Goal: Information Seeking & Learning: Learn about a topic

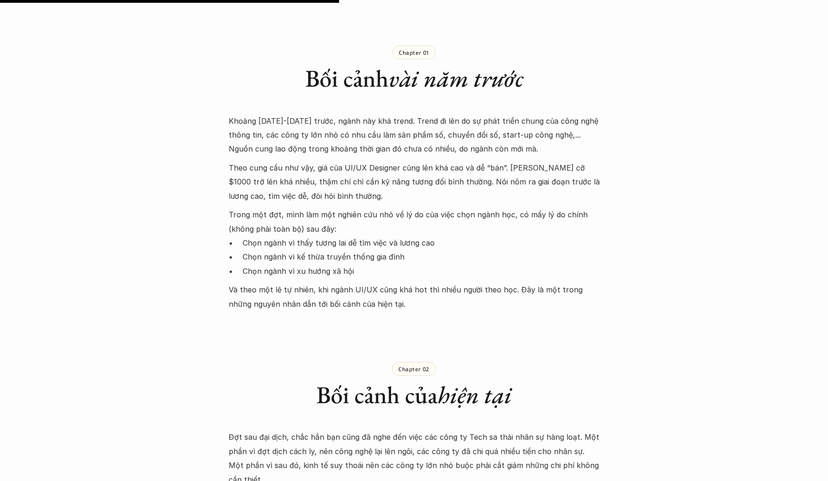
scroll to position [1000, 0]
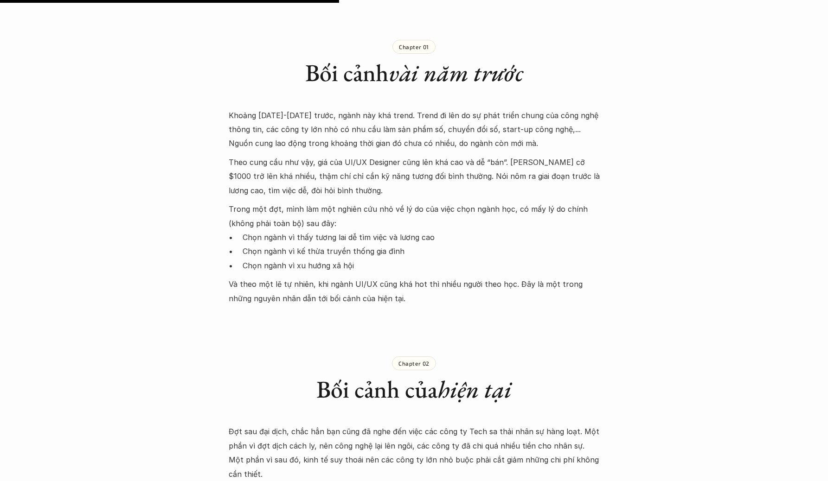
click at [377, 167] on p "Theo cung cầu như vậy, giá của UI/UX Designer cũng lên khá cao và dễ “bán”. [PE…" at bounding box center [414, 176] width 371 height 42
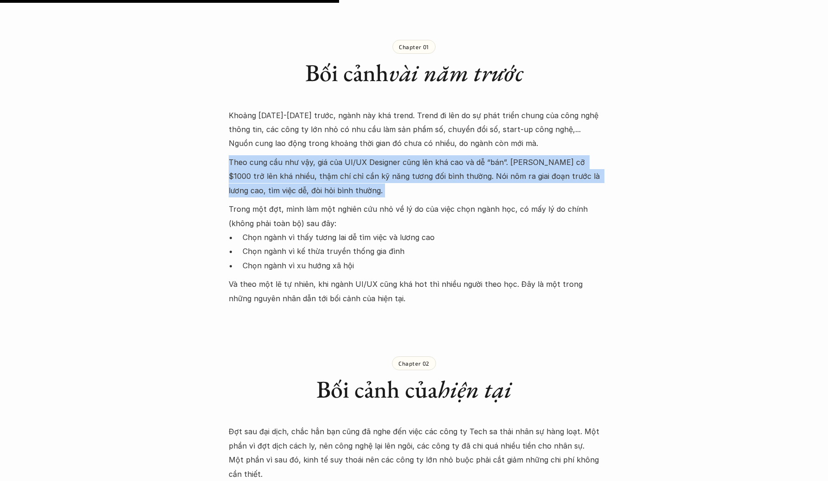
click at [377, 167] on p "Theo cung cầu như vậy, giá của UI/UX Designer cũng lên khá cao và dễ “bán”. [PE…" at bounding box center [414, 176] width 371 height 42
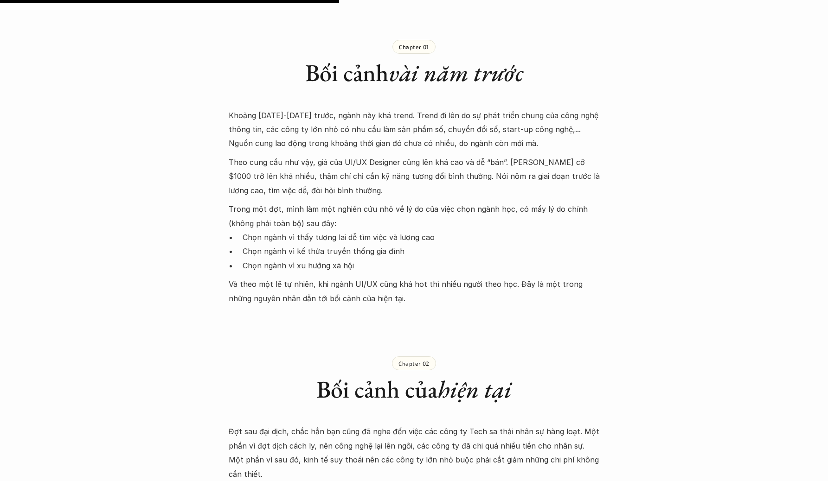
click at [325, 230] on p "Chọn ngành vì thấy tương lai dễ tìm việc và lương cao" at bounding box center [420, 237] width 357 height 14
click at [350, 202] on p "Trong một đợt, mình làm một nghiên cứu nhỏ về lý do của việc chọn ngành học, có…" at bounding box center [414, 216] width 371 height 28
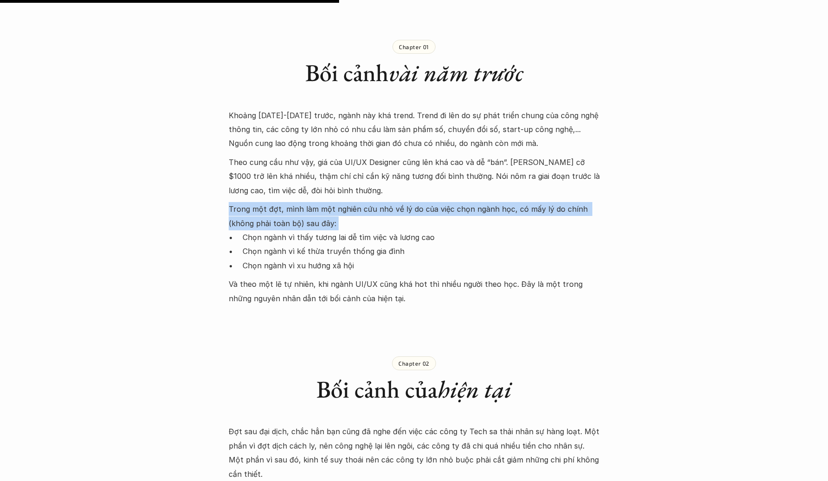
click at [350, 202] on p "Trong một đợt, mình làm một nghiên cứu nhỏ về lý do của việc chọn ngành học, có…" at bounding box center [414, 216] width 371 height 28
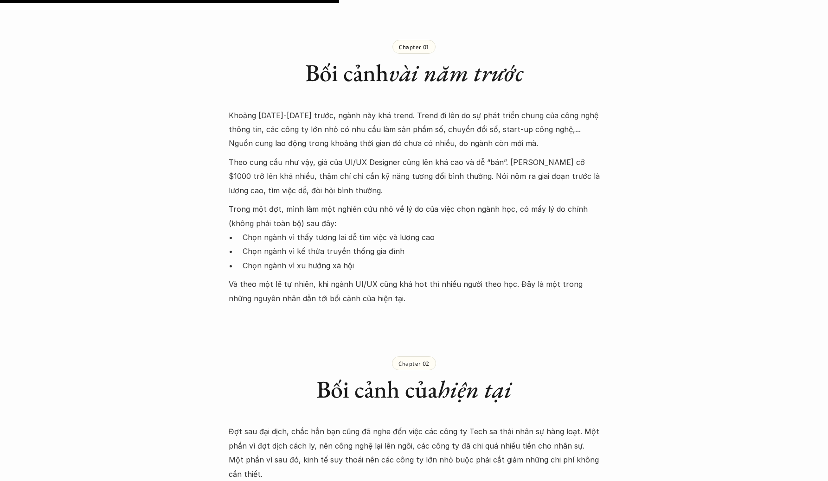
click at [352, 230] on p "Chọn ngành vì thấy tương lai dễ tìm việc và lương cao" at bounding box center [420, 237] width 357 height 14
click at [345, 244] on p "Chọn ngành vì kế thừa truyền thống gia đình" at bounding box center [420, 251] width 357 height 14
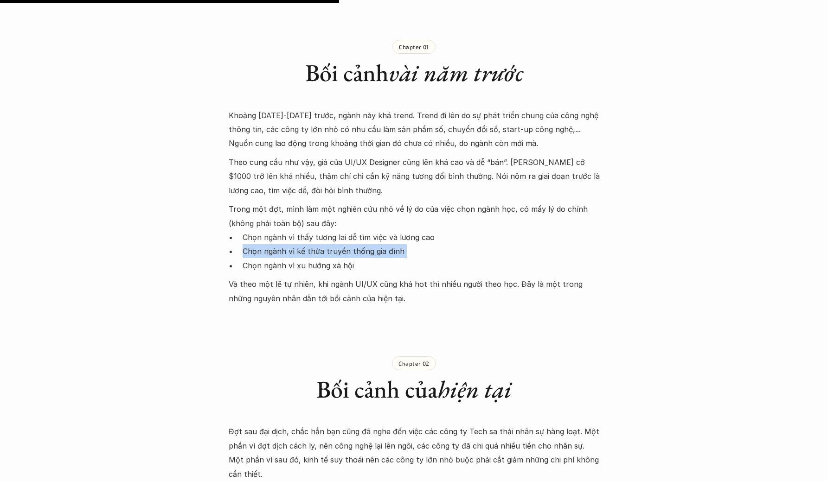
click at [345, 244] on p "Chọn ngành vì kế thừa truyền thống gia đình" at bounding box center [420, 251] width 357 height 14
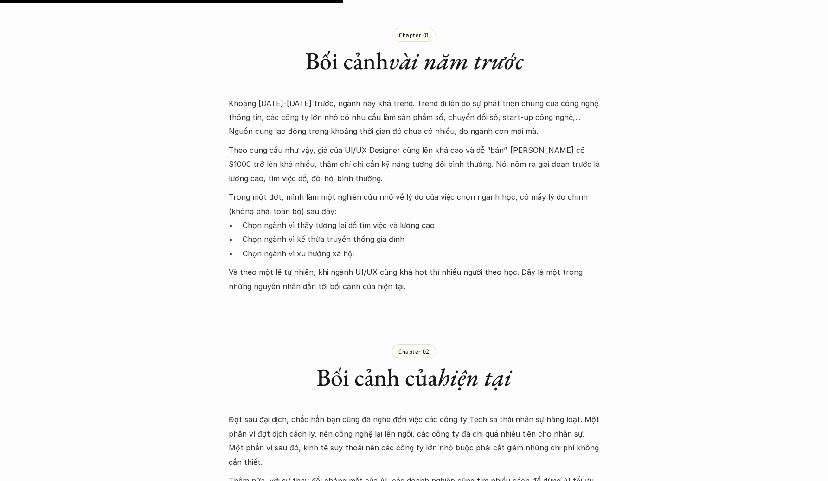
click at [344, 247] on p "Chọn ngành vì xu hướng xã hội" at bounding box center [420, 254] width 357 height 14
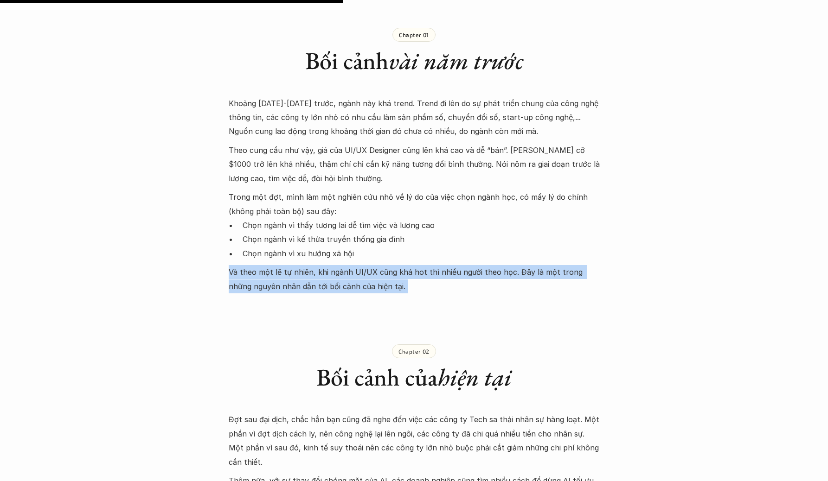
click at [340, 250] on div "Khoảng [DATE]-[DATE] trước, ngành này khá trend. Trend đi lên do sự phát triển …" at bounding box center [414, 194] width 371 height 197
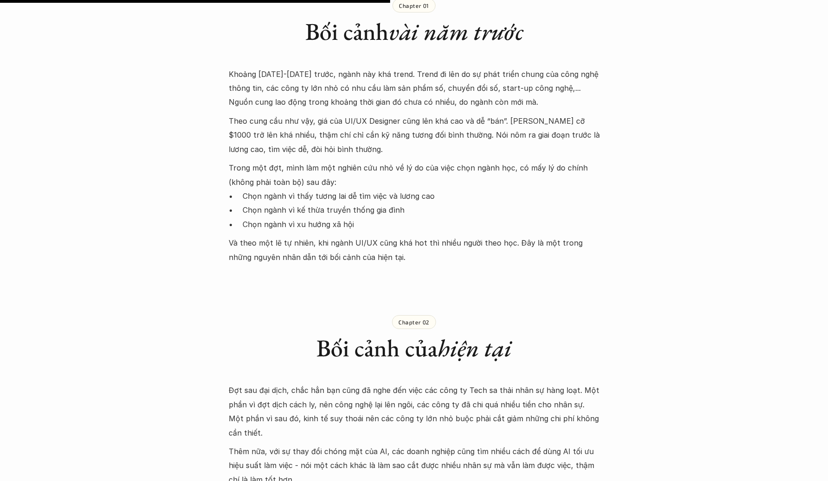
scroll to position [1246, 0]
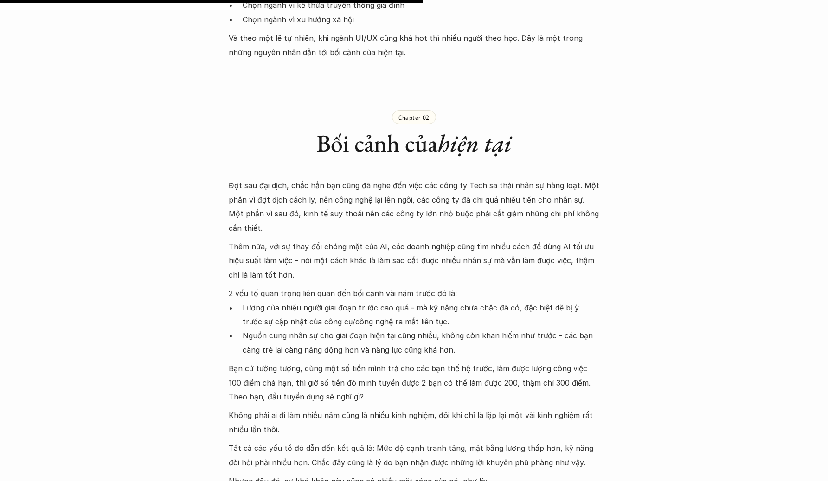
click at [400, 200] on p "Đợt sau đại dịch, chắc hẳn bạn cũng đã nghe đến việc các công ty Tech sa thải n…" at bounding box center [414, 206] width 371 height 57
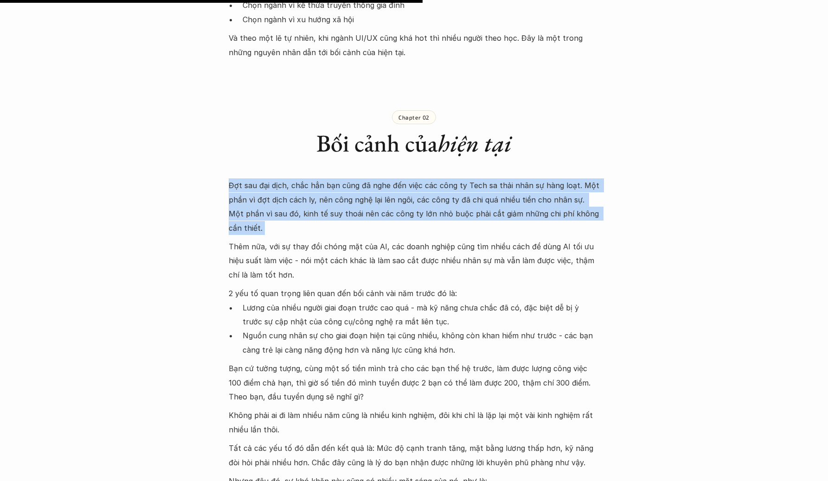
click at [400, 200] on p "Đợt sau đại dịch, chắc hẳn bạn cũng đã nghe đến việc các công ty Tech sa thải n…" at bounding box center [414, 206] width 371 height 57
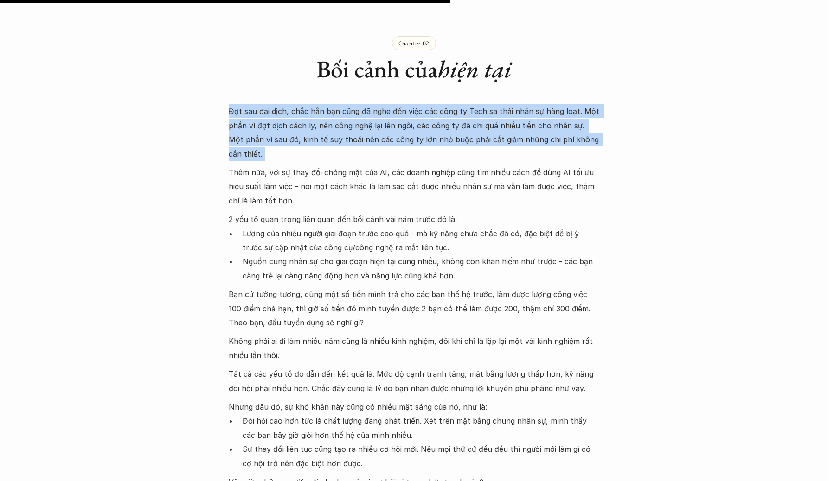
scroll to position [1332, 0]
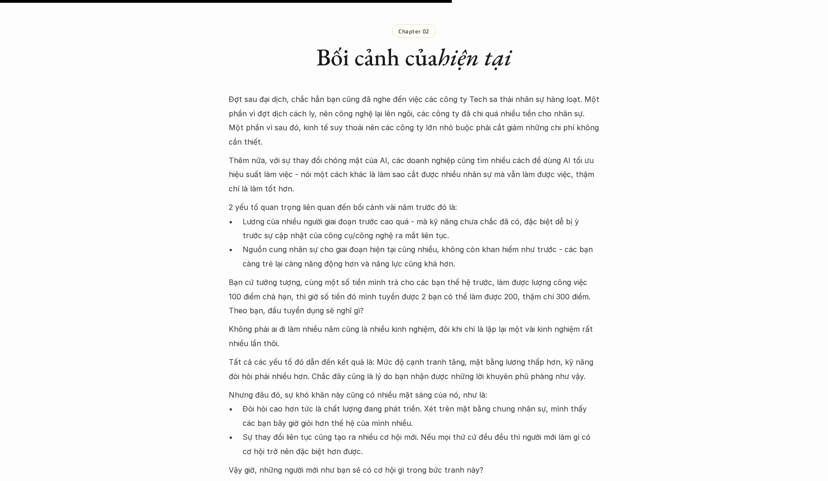
click at [454, 215] on p "Lương của nhiều người giai đoạn trước cao quá - mà kỹ năng chưa chắc đã có, đặc…" at bounding box center [420, 229] width 357 height 28
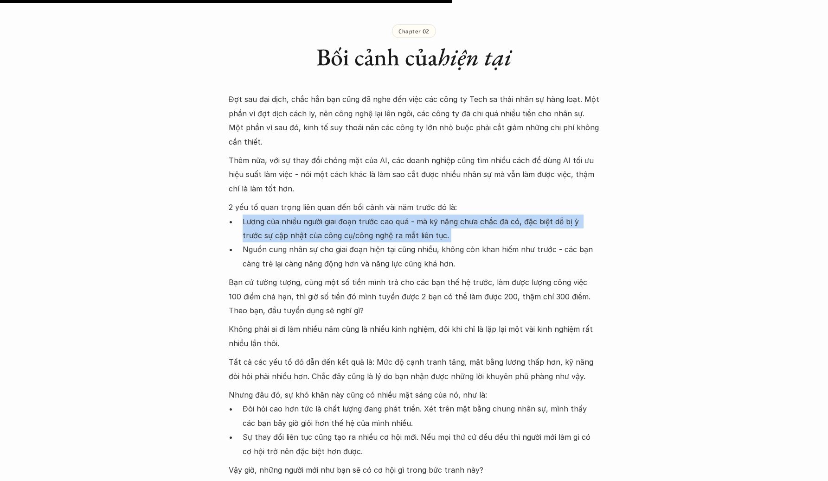
click at [454, 215] on p "Lương của nhiều người giai đoạn trước cao quá - mà kỹ năng chưa chắc đã có, đặc…" at bounding box center [420, 229] width 357 height 28
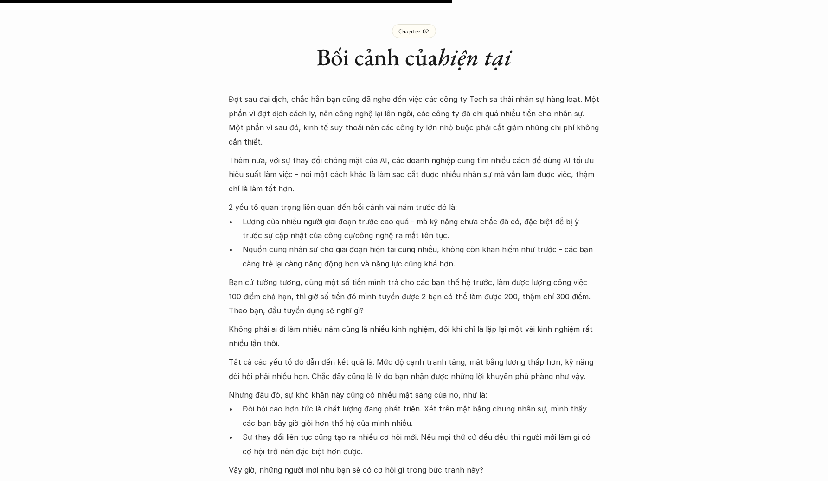
click at [431, 242] on p "Nguồn cung nhân sự cho giai đoạn hiện tại cũng nhiều, không còn khan hiếm như t…" at bounding box center [420, 256] width 357 height 28
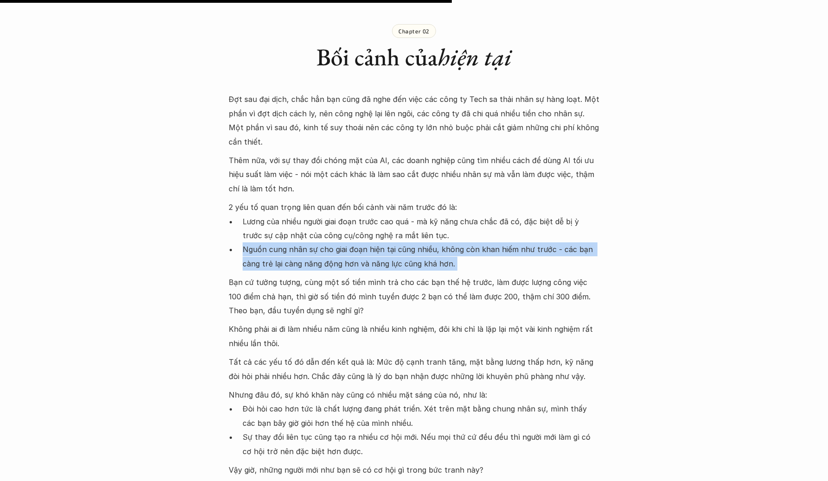
click at [431, 242] on p "Nguồn cung nhân sự cho giai đoạn hiện tại cũng nhiều, không còn khan hiếm như t…" at bounding box center [420, 256] width 357 height 28
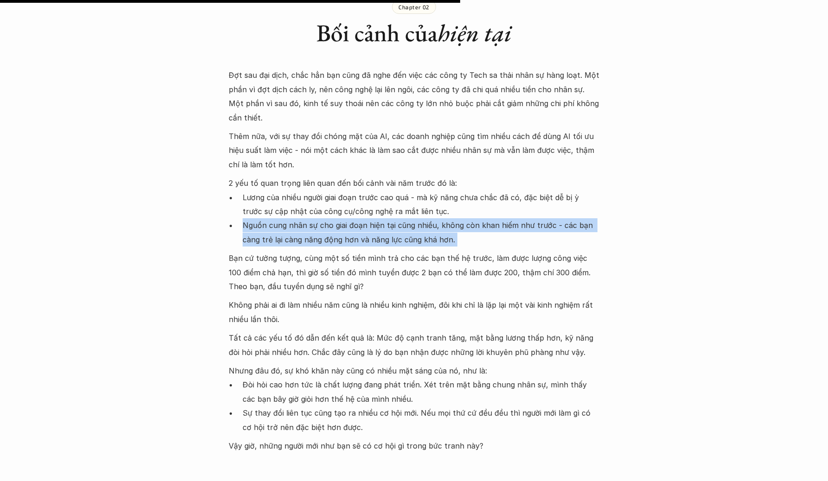
scroll to position [1369, 0]
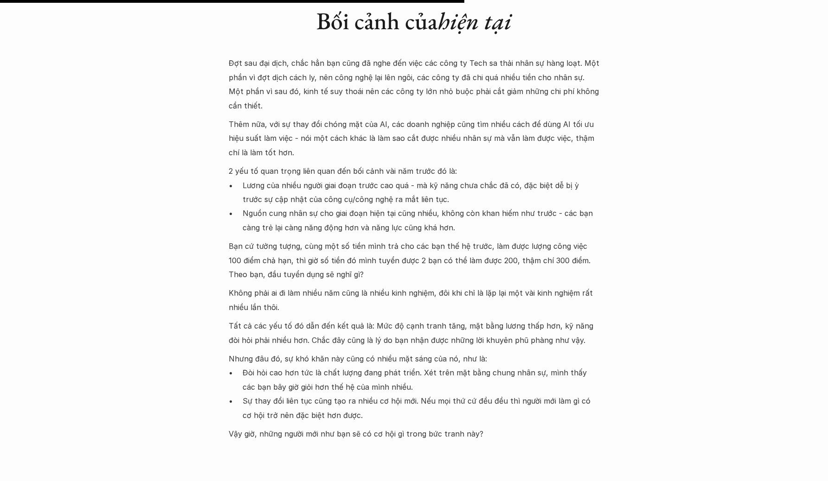
click at [431, 241] on p "Bạn cứ tưởng tượng, cùng một số tiền mình trả cho các bạn thế hệ trước, làm đượ…" at bounding box center [414, 260] width 371 height 42
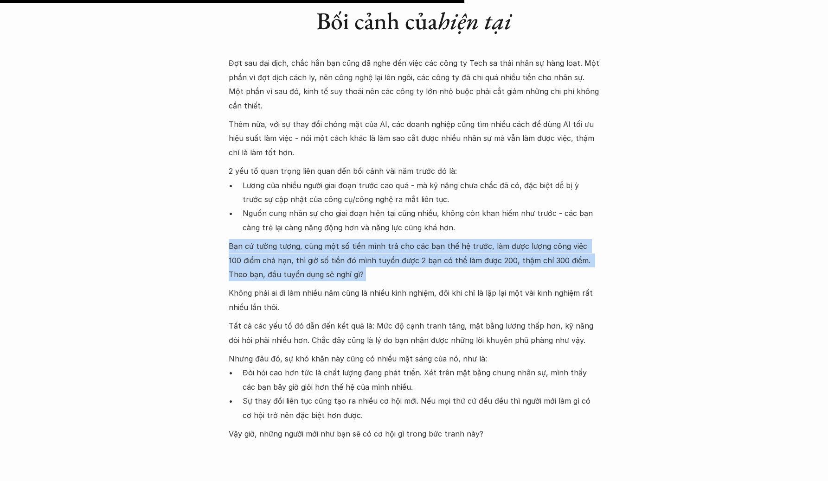
click at [431, 241] on p "Bạn cứ tưởng tượng, cùng một số tiền mình trả cho các bạn thế hệ trước, làm đượ…" at bounding box center [414, 260] width 371 height 42
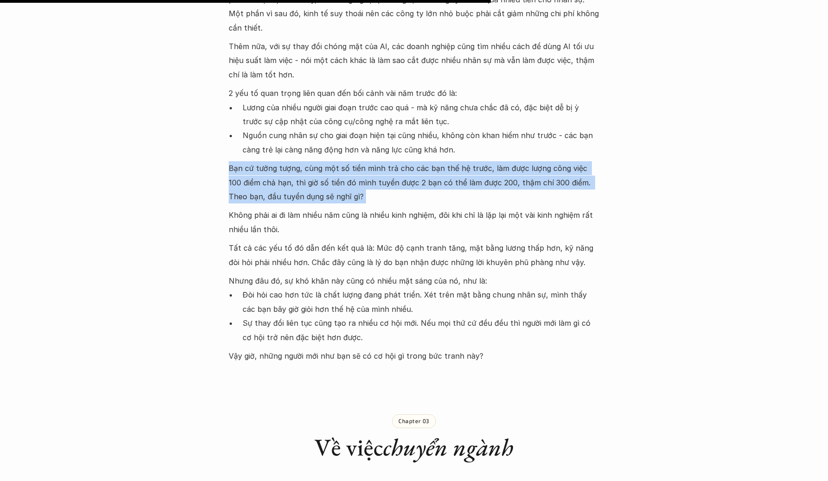
scroll to position [1453, 0]
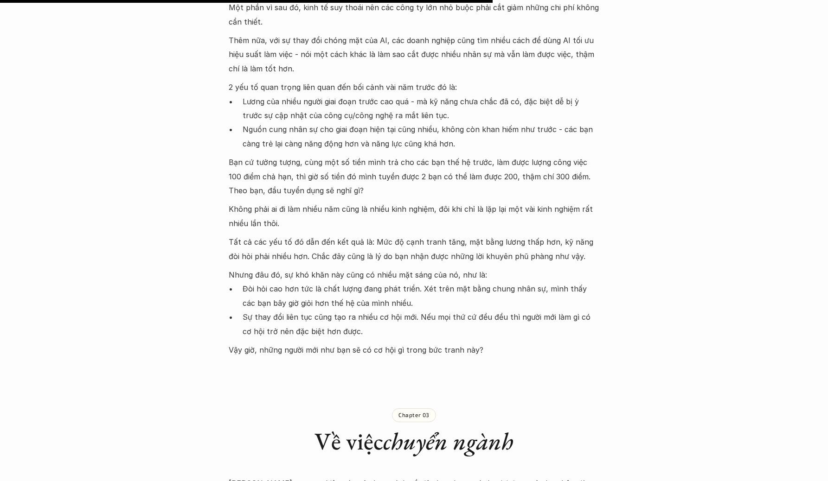
click at [431, 240] on p "Tất cả các yếu tố đó dẫn đến kết quả là: Mức độ cạnh tranh tăng, mặt bằng lương…" at bounding box center [414, 249] width 371 height 28
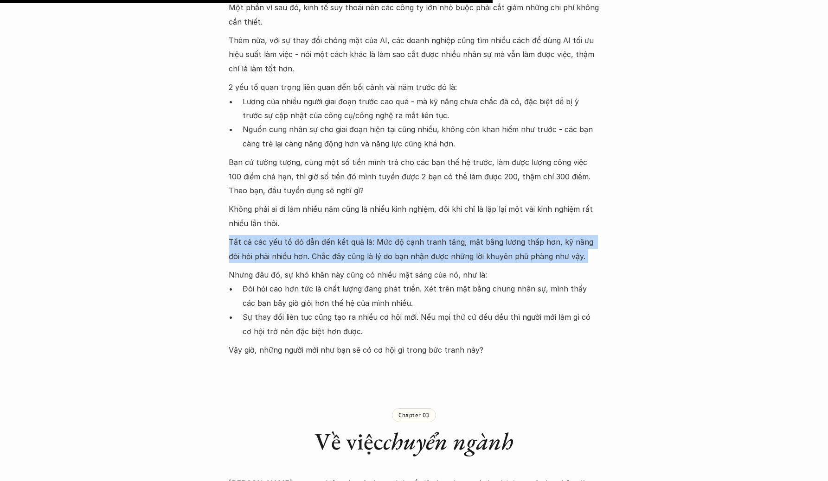
click at [431, 240] on p "Tất cả các yếu tố đó dẫn đến kết quả là: Mức độ cạnh tranh tăng, mặt bằng lương…" at bounding box center [414, 249] width 371 height 28
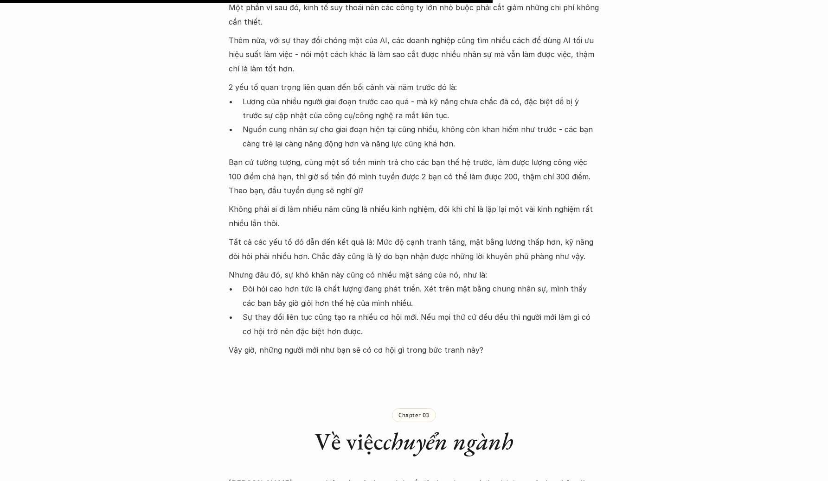
click at [379, 282] on p "Đòi hỏi cao hơn tức là chất lượng đang phát triển. Xét trên mặt bằng chung nhân…" at bounding box center [420, 296] width 357 height 28
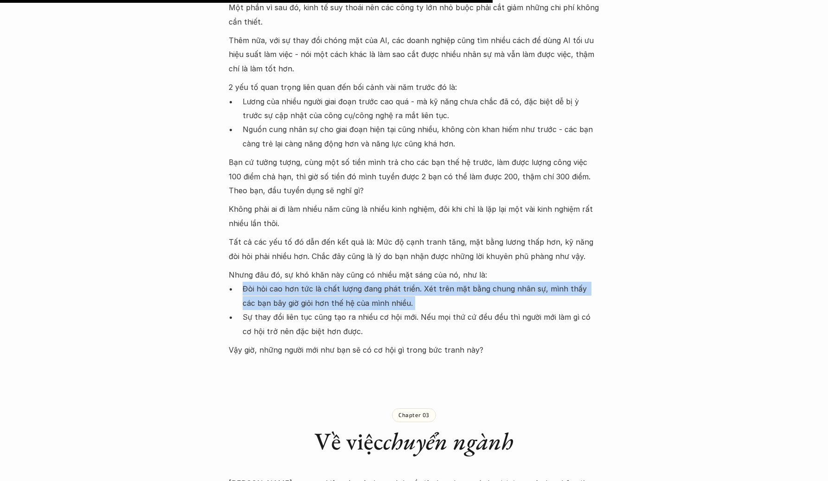
click at [379, 282] on p "Đòi hỏi cao hơn tức là chất lượng đang phát triển. Xét trên mặt bằng chung nhân…" at bounding box center [420, 296] width 357 height 28
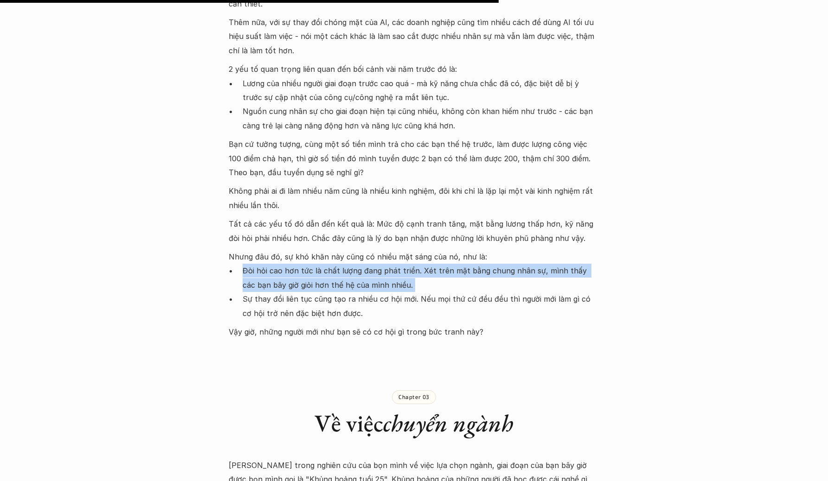
scroll to position [1477, 0]
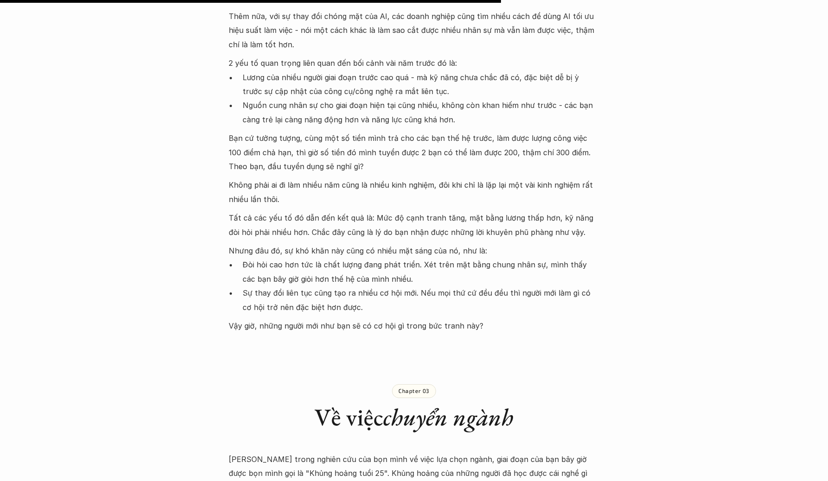
click at [379, 271] on p "Đòi hỏi cao hơn tức là chất lượng đang phát triển. Xét trên mặt bằng chung nhân…" at bounding box center [420, 272] width 357 height 28
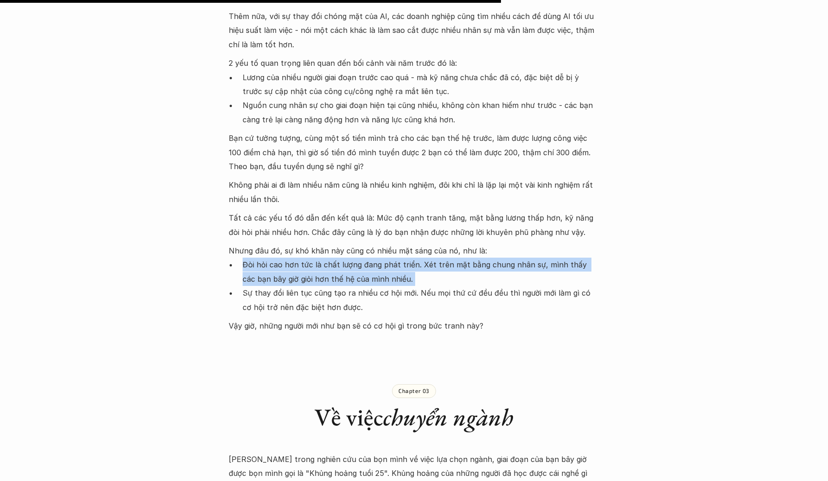
click at [379, 271] on p "Đòi hỏi cao hơn tức là chất lượng đang phát triển. Xét trên mặt bằng chung nhân…" at bounding box center [420, 272] width 357 height 28
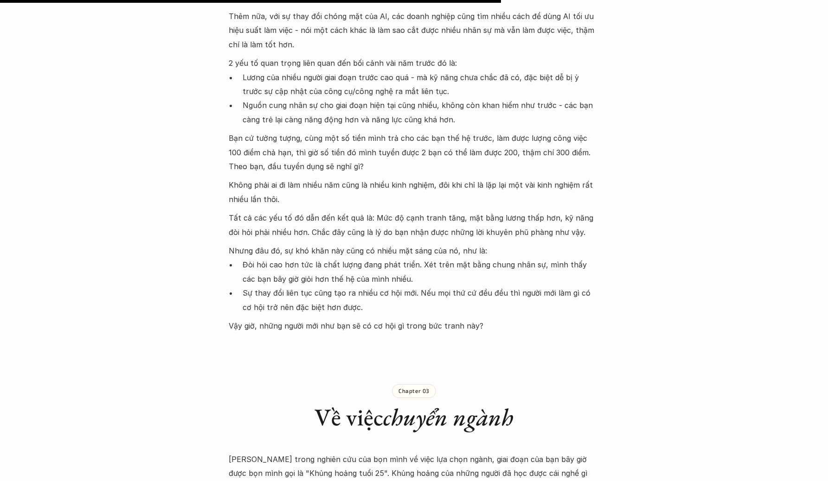
click at [352, 286] on p "Sự thay đổi liên tục cũng tạo ra nhiều cơ hội mới. Nếu mọi thứ cứ đều đều thì n…" at bounding box center [420, 300] width 357 height 28
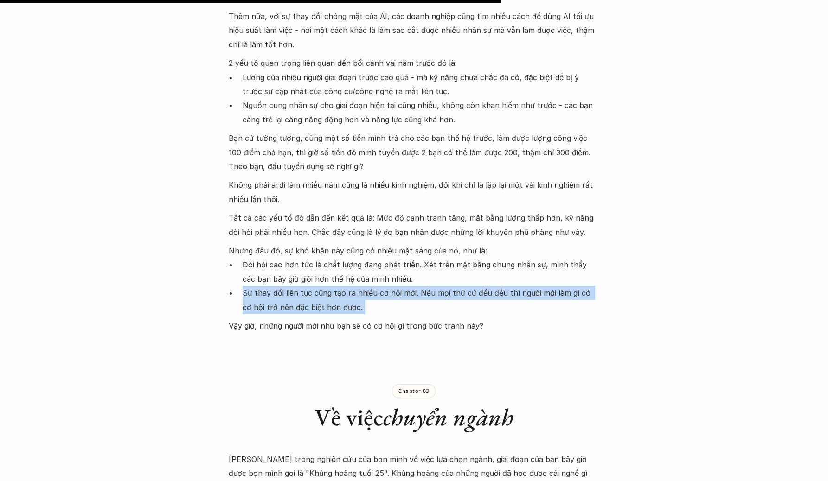
click at [352, 286] on p "Sự thay đổi liên tục cũng tạo ra nhiều cơ hội mới. Nếu mọi thứ cứ đều đều thì n…" at bounding box center [420, 300] width 357 height 28
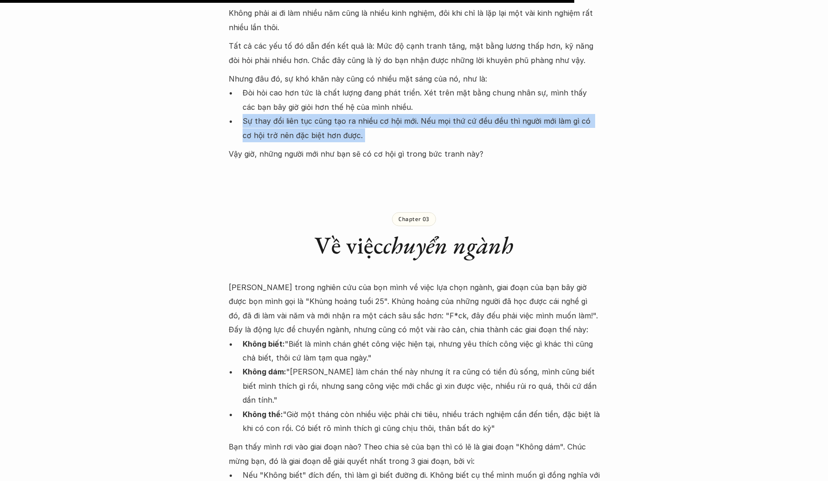
scroll to position [1693, 0]
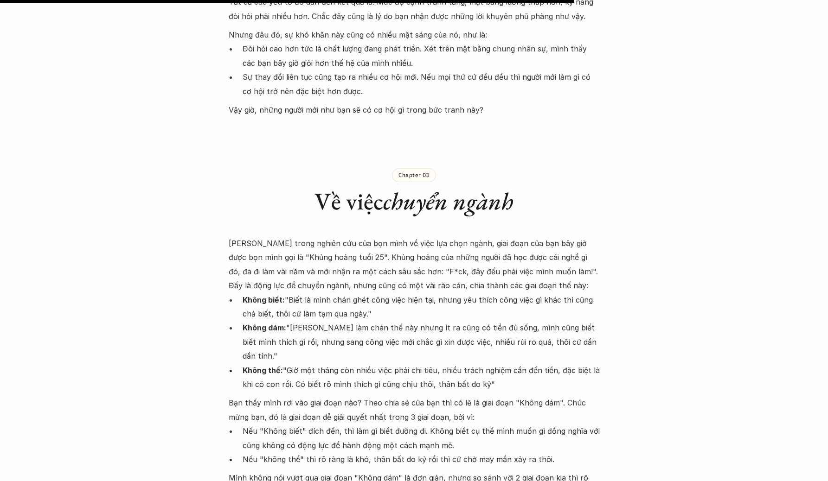
click at [352, 293] on p "Không biết: "Biết là mình chán ghét công việc hiện tại, nhưng yêu thích công vi…" at bounding box center [420, 307] width 357 height 28
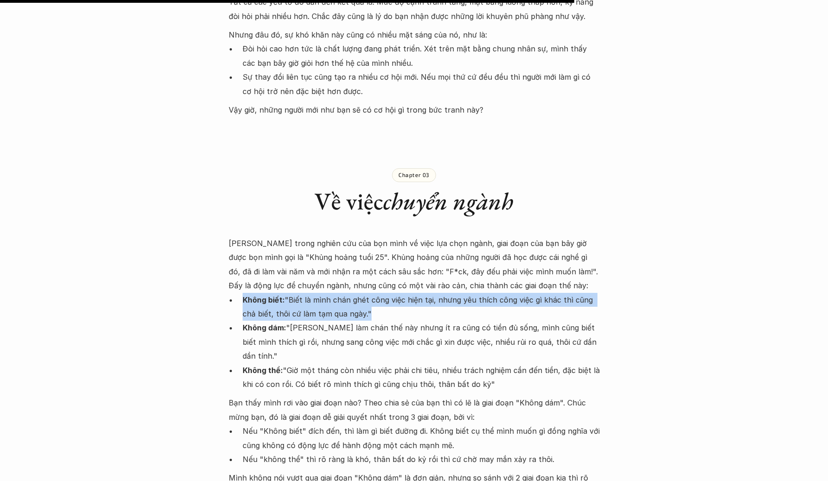
click at [352, 293] on p "Không biết: "Biết là mình chán ghét công việc hiện tại, nhưng yêu thích công vi…" at bounding box center [420, 307] width 357 height 28
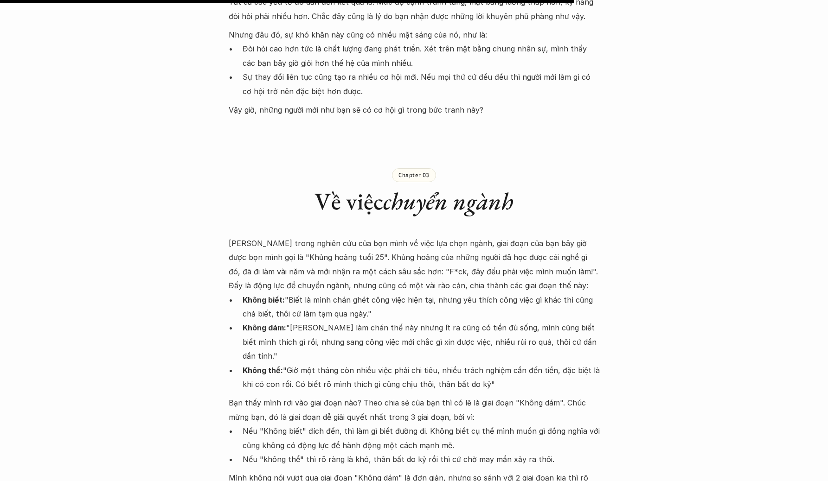
click at [356, 273] on p "[PERSON_NAME] trong nghiên cứu của bọn mình về việc lựa chọn ngành, giai đoạn c…" at bounding box center [414, 264] width 371 height 57
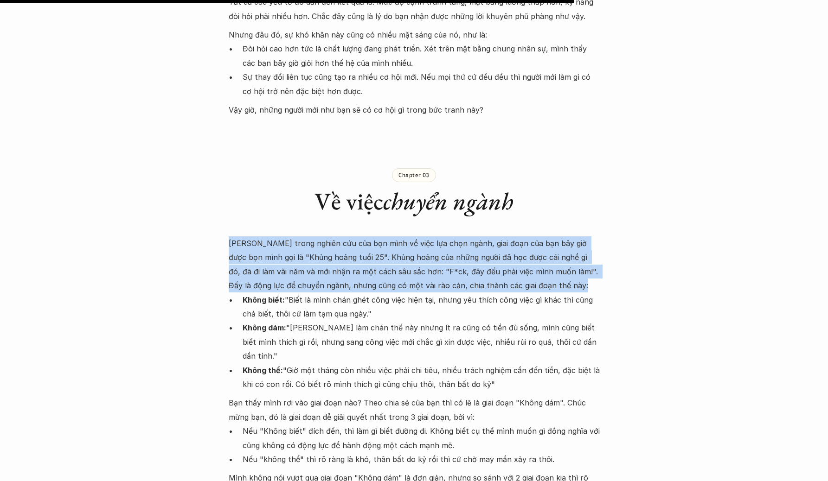
click at [356, 273] on p "[PERSON_NAME] trong nghiên cứu của bọn mình về việc lựa chọn ngành, giai đoạn c…" at bounding box center [414, 264] width 371 height 57
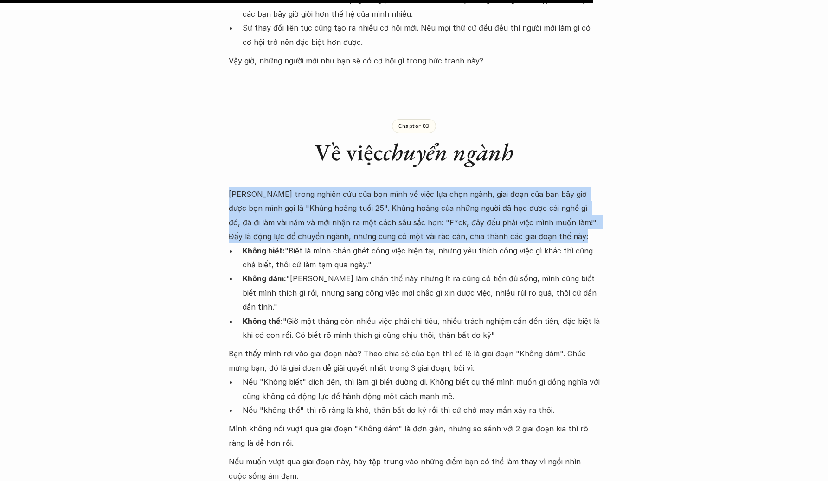
scroll to position [1754, 0]
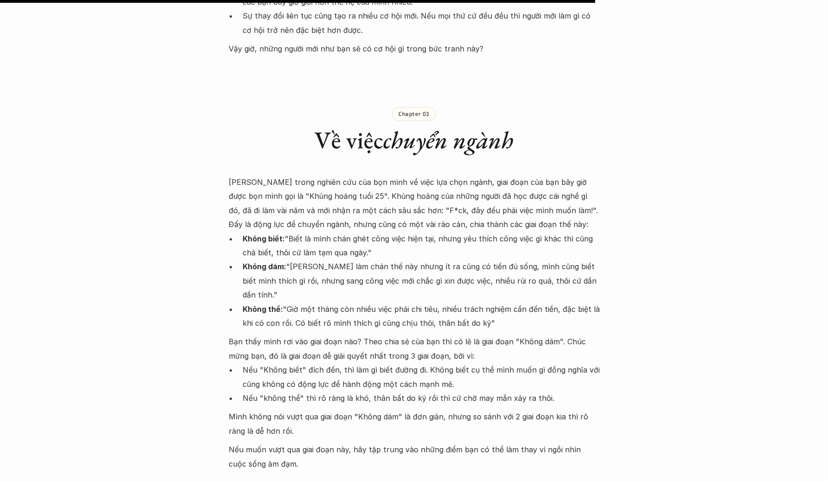
click at [354, 260] on p "Không dám: "[PERSON_NAME] làm chán thế này nhưng ít ra cũng có tiền đủ sống, mì…" at bounding box center [420, 281] width 357 height 42
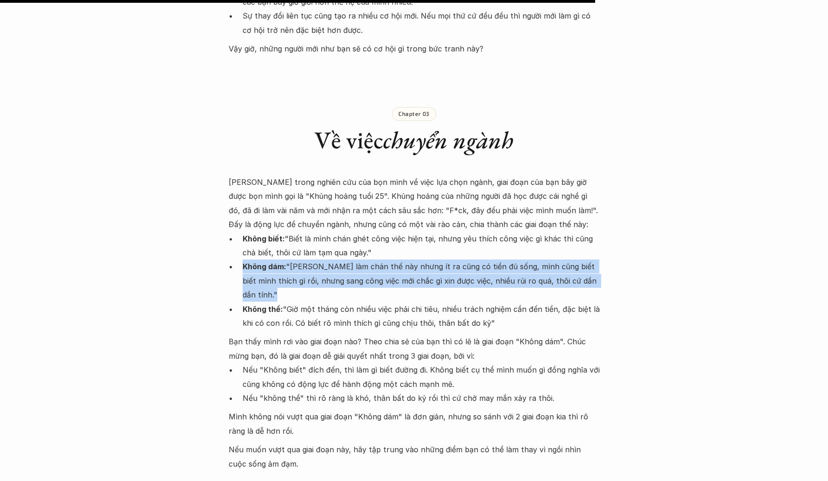
click at [354, 260] on p "Không dám: "[PERSON_NAME] làm chán thế này nhưng ít ra cũng có tiền đủ sống, mì…" at bounding box center [420, 281] width 357 height 42
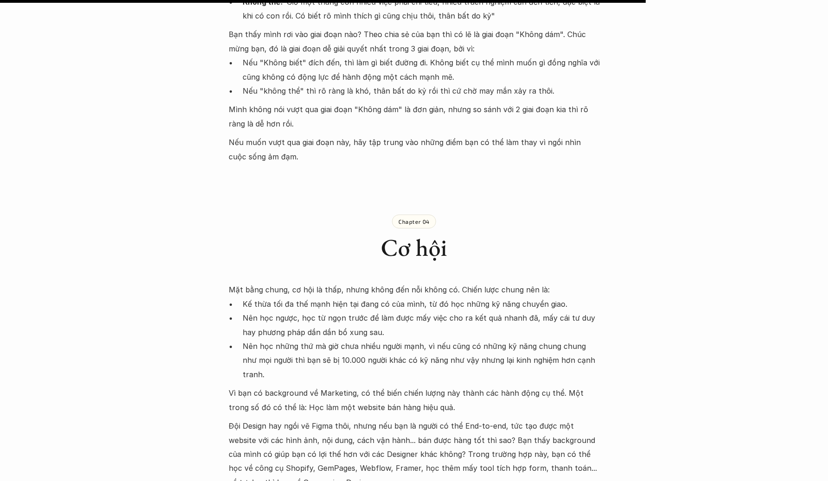
scroll to position [2109, 0]
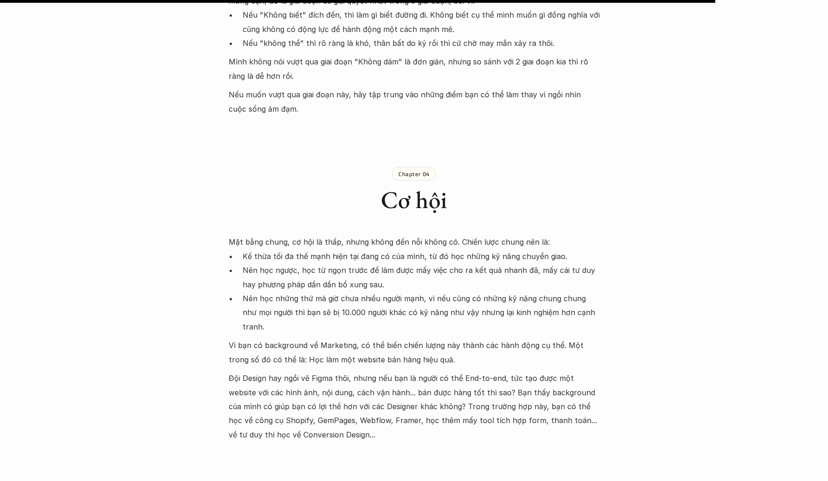
click at [354, 263] on p "Nên học ngược, học từ ngọn trước để làm được mấy việc cho ra kết quả nhanh đã, …" at bounding box center [420, 277] width 357 height 28
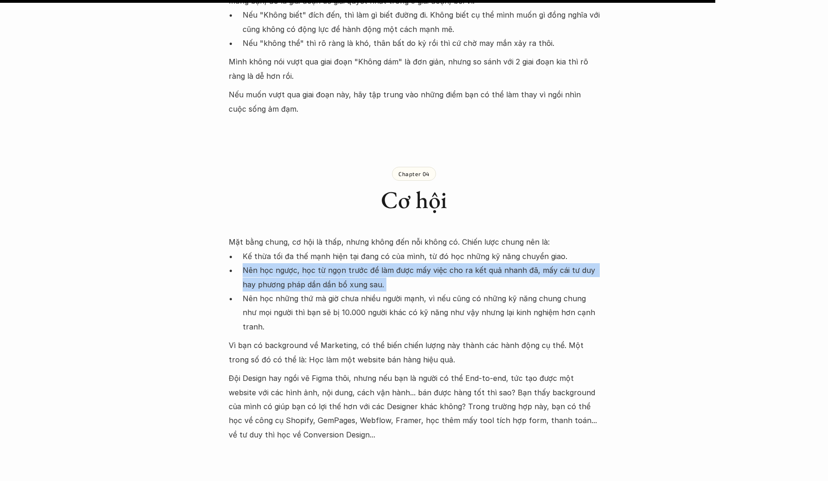
click at [354, 263] on p "Nên học ngược, học từ ngọn trước để làm được mấy việc cho ra kết quả nhanh đã, …" at bounding box center [420, 277] width 357 height 28
click at [298, 263] on p "Nên học ngược, học từ ngọn trước để làm được mấy việc cho ra kết quả nhanh đã, …" at bounding box center [420, 277] width 357 height 28
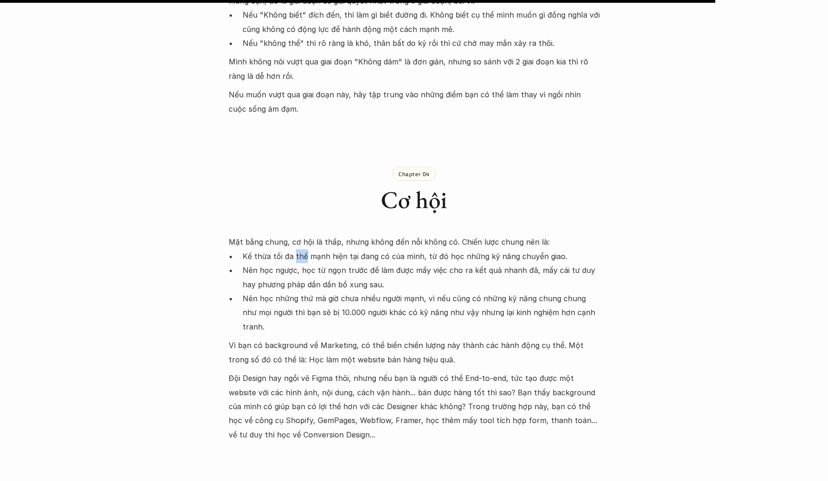
click at [298, 249] on p "Kế thừa tối đa thế mạnh hiện tại đang có của mình, từ đó học những kỹ năng chuy…" at bounding box center [420, 256] width 357 height 14
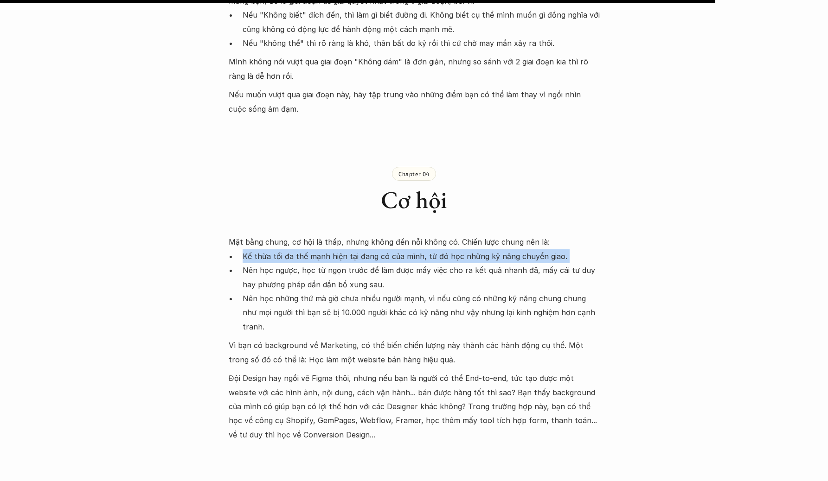
click at [298, 249] on p "Kế thừa tối đa thế mạnh hiện tại đang có của mình, từ đó học những kỹ năng chuy…" at bounding box center [420, 256] width 357 height 14
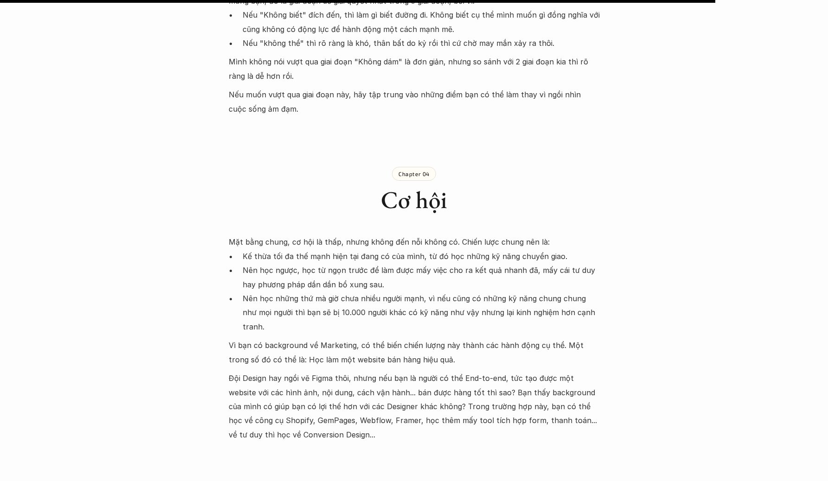
click at [324, 263] on p "Nên học ngược, học từ ngọn trước để làm được mấy việc cho ra kết quả nhanh đã, …" at bounding box center [420, 277] width 357 height 28
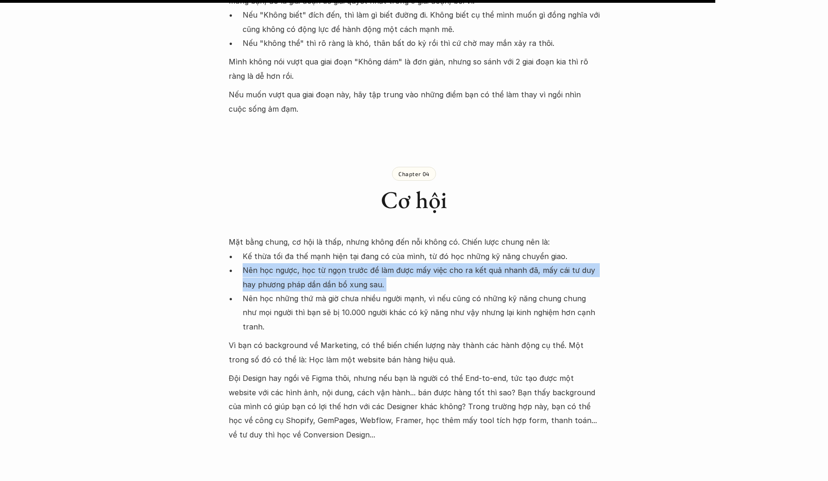
click at [324, 263] on p "Nên học ngược, học từ ngọn trước để làm được mấy việc cho ra kết quả nhanh đã, …" at bounding box center [420, 277] width 357 height 28
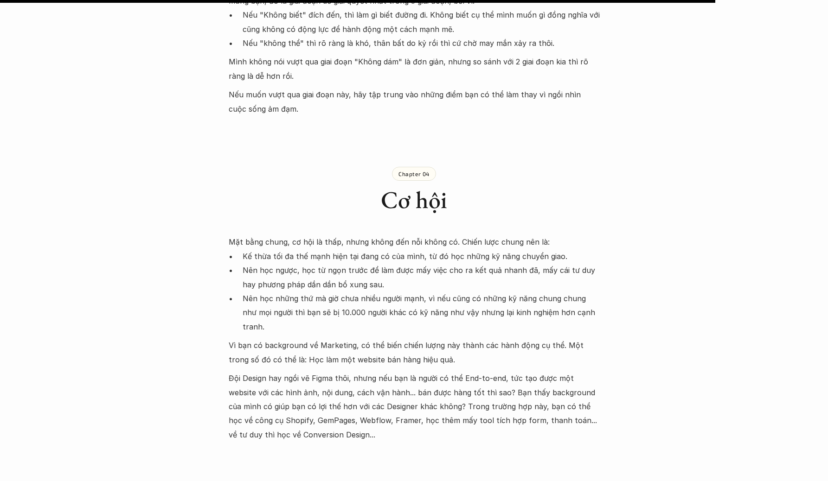
click at [343, 292] on p "Nên học những thứ mà giờ chưa nhiều người mạnh, vì nếu cũng có những kỹ năng ch…" at bounding box center [420, 313] width 357 height 42
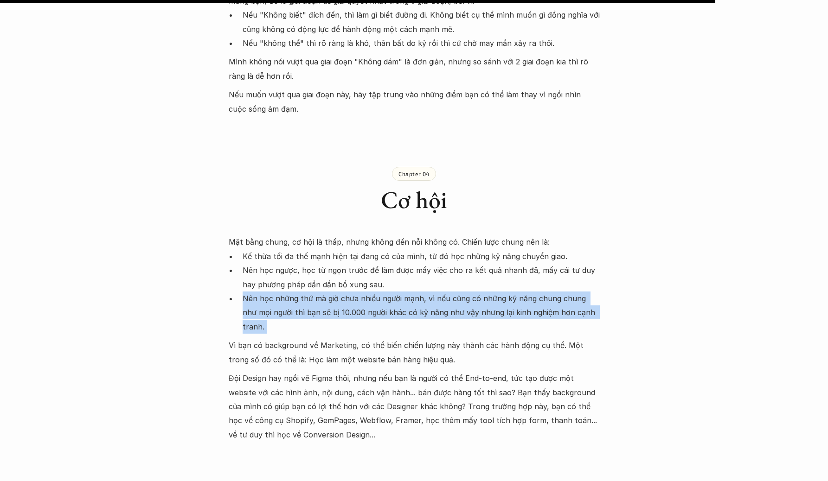
click at [343, 292] on p "Nên học những thứ mà giờ chưa nhiều người mạnh, vì nếu cũng có những kỹ năng ch…" at bounding box center [420, 313] width 357 height 42
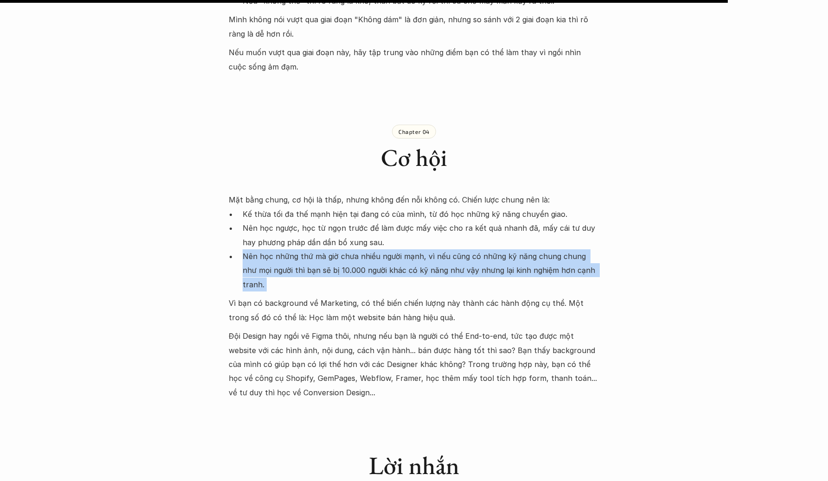
scroll to position [2157, 0]
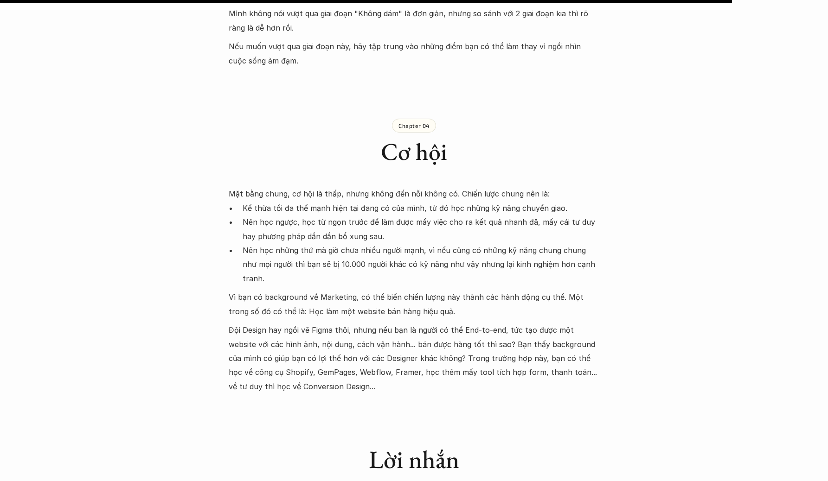
click at [403, 290] on p "Vì bạn có background về Marketing, có thể biến chiến lượng này thành các hành đ…" at bounding box center [414, 304] width 371 height 28
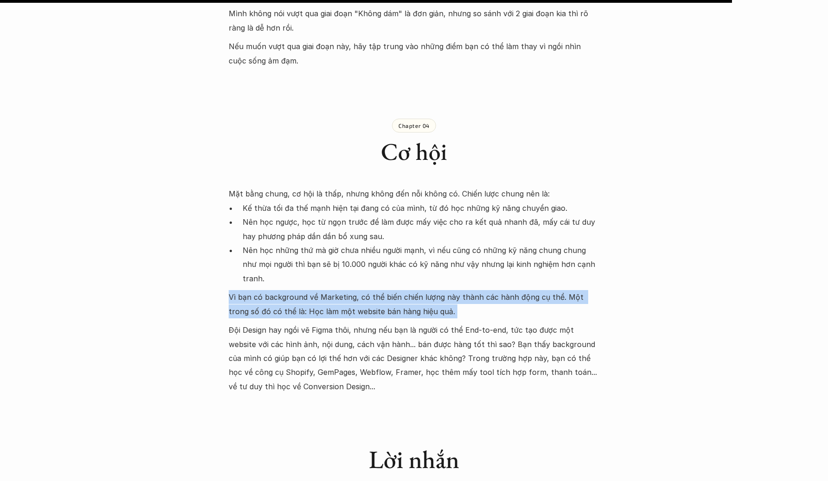
click at [403, 290] on p "Vì bạn có background về Marketing, có thể biến chiến lượng này thành các hành đ…" at bounding box center [414, 304] width 371 height 28
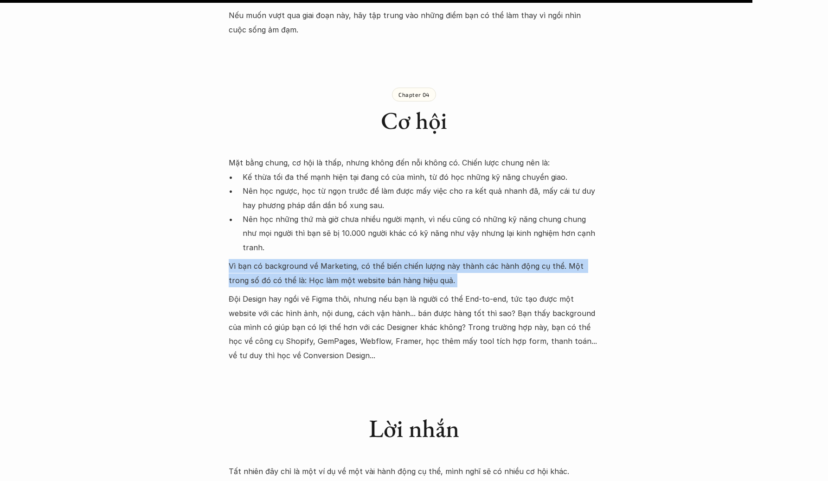
scroll to position [2224, 0]
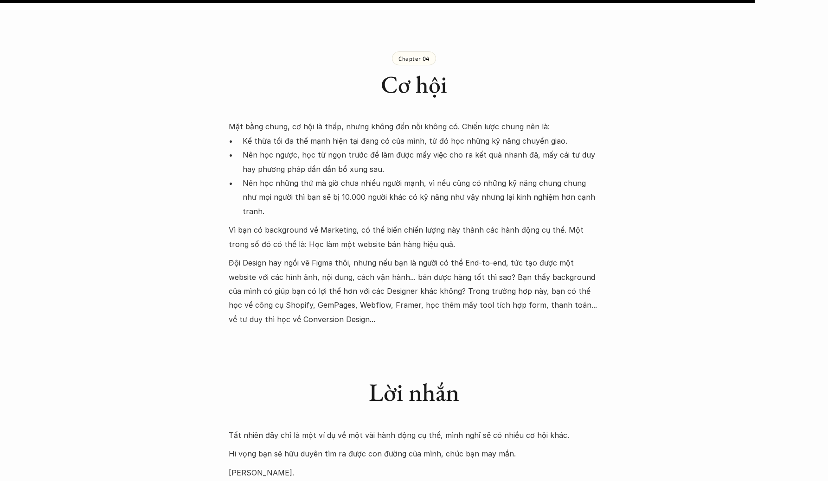
click at [557, 256] on p "Đội Design hay ngồi vẽ Figma thôi, nhưng nếu bạn là người có thể End-to-end, tứ…" at bounding box center [414, 291] width 371 height 70
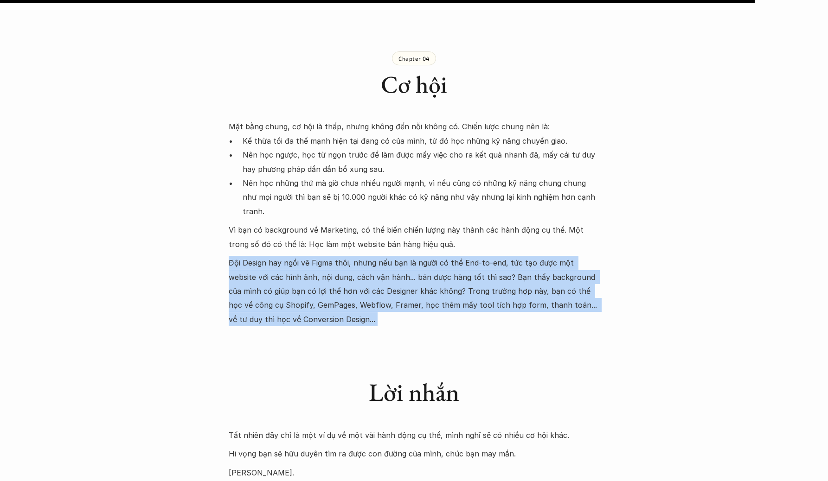
click at [557, 256] on p "Đội Design hay ngồi vẽ Figma thôi, nhưng nếu bạn là người có thể End-to-end, tứ…" at bounding box center [414, 291] width 371 height 70
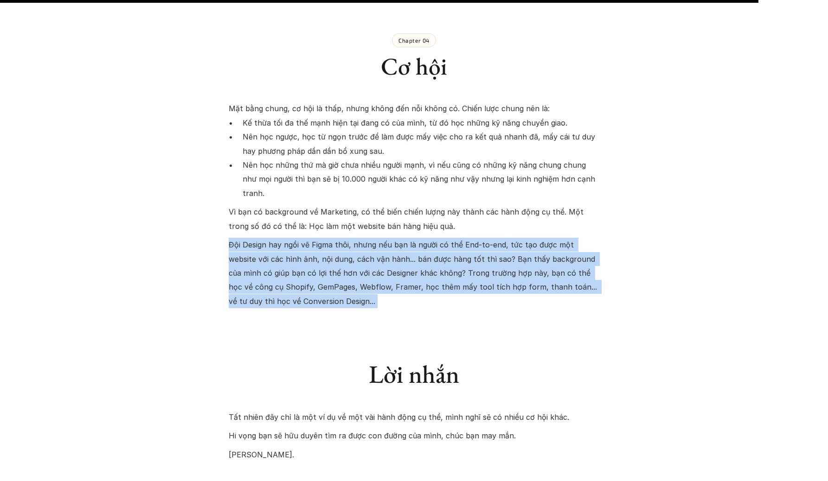
scroll to position [2291, 0]
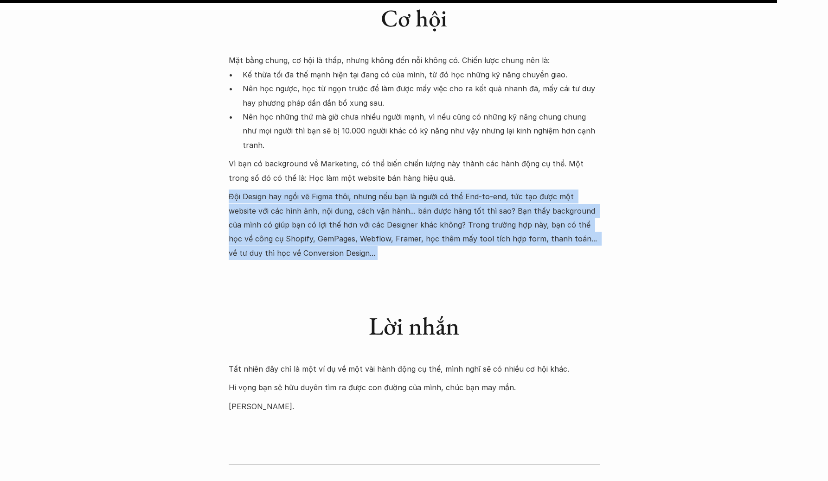
click at [312, 213] on p "Đội Design hay ngồi vẽ Figma thôi, nhưng nếu bạn là người có thể End-to-end, tứ…" at bounding box center [414, 225] width 371 height 70
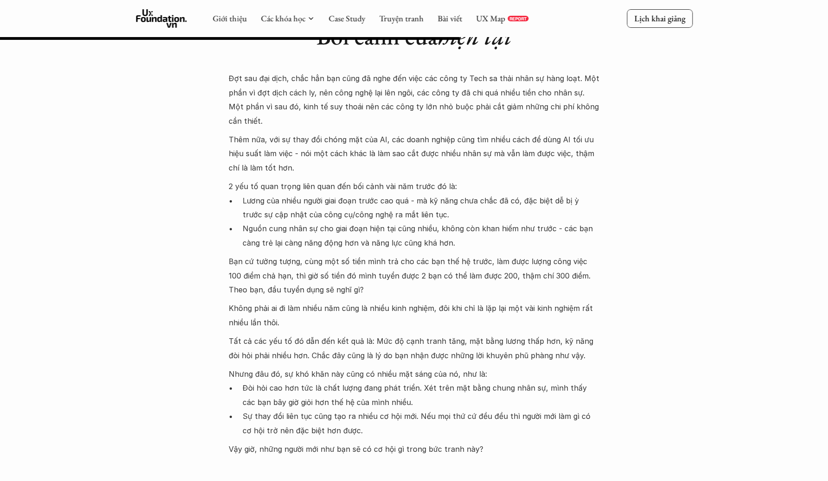
scroll to position [504, 0]
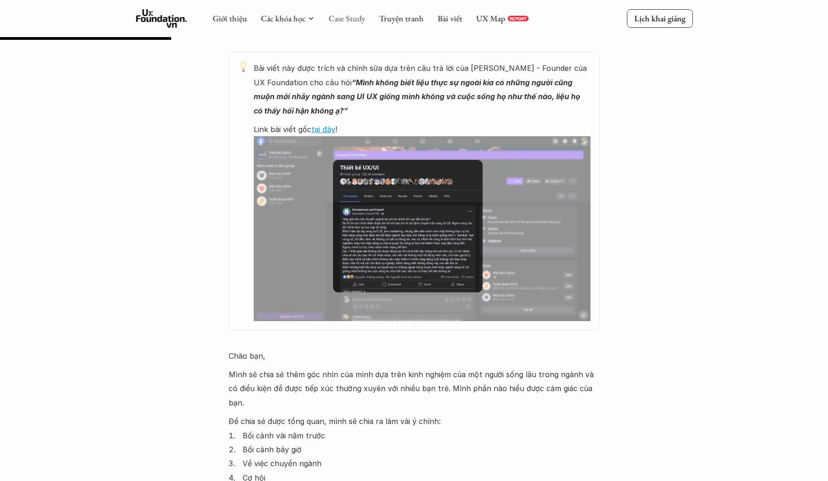
click at [351, 18] on link "Case Study" at bounding box center [346, 18] width 37 height 11
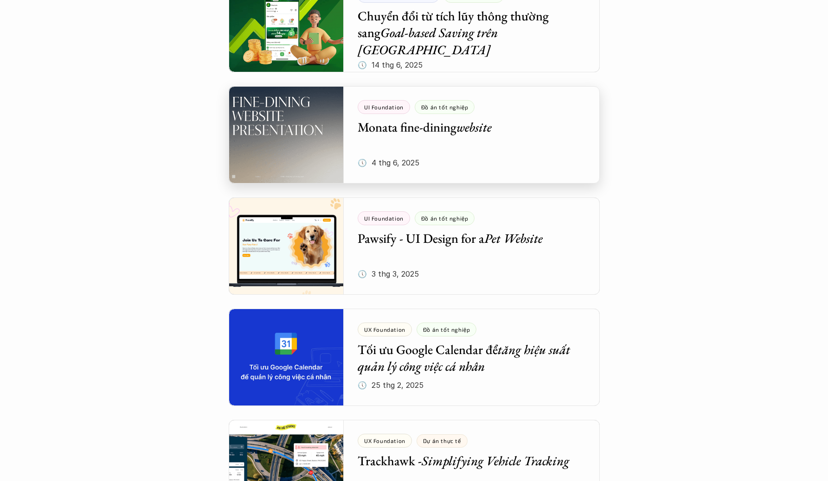
scroll to position [977, 0]
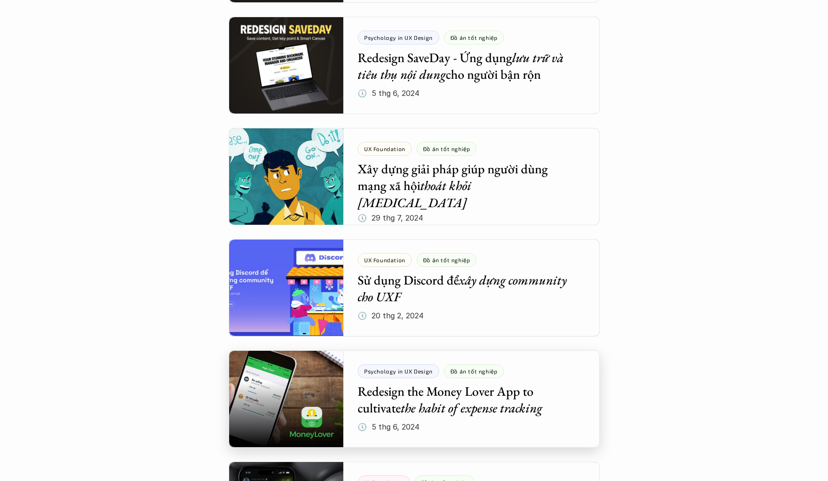
click at [493, 394] on div at bounding box center [414, 398] width 371 height 97
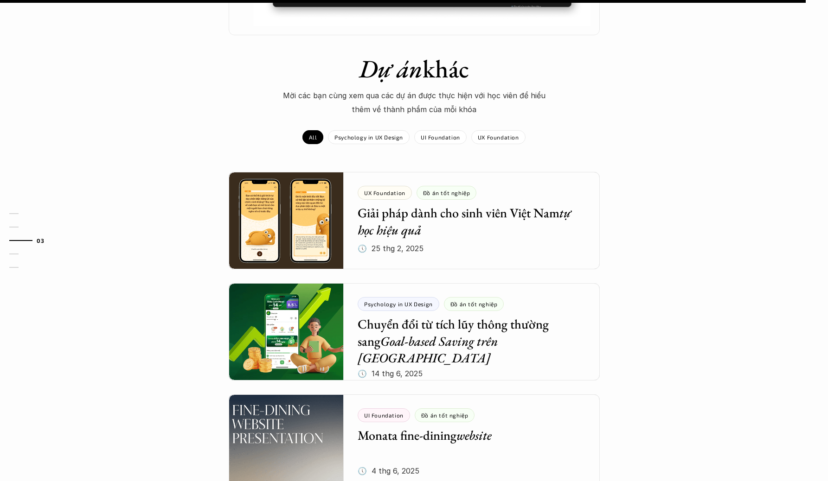
scroll to position [1071, 0]
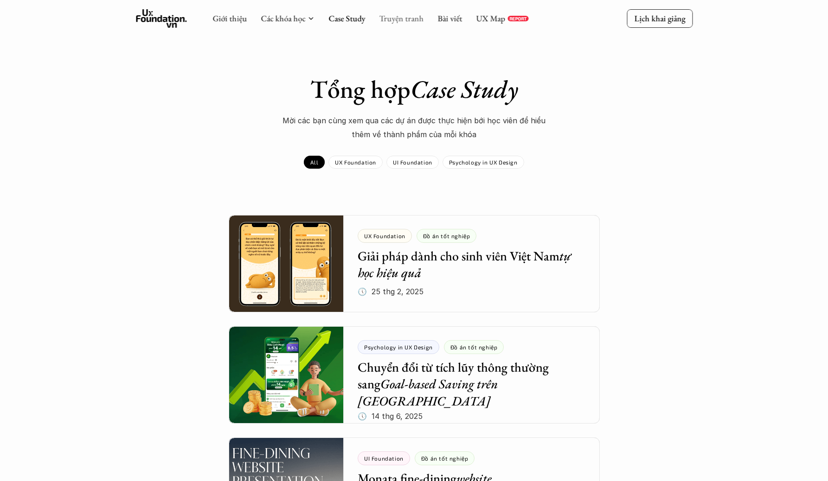
click at [416, 19] on link "Truyện tranh" at bounding box center [401, 18] width 45 height 11
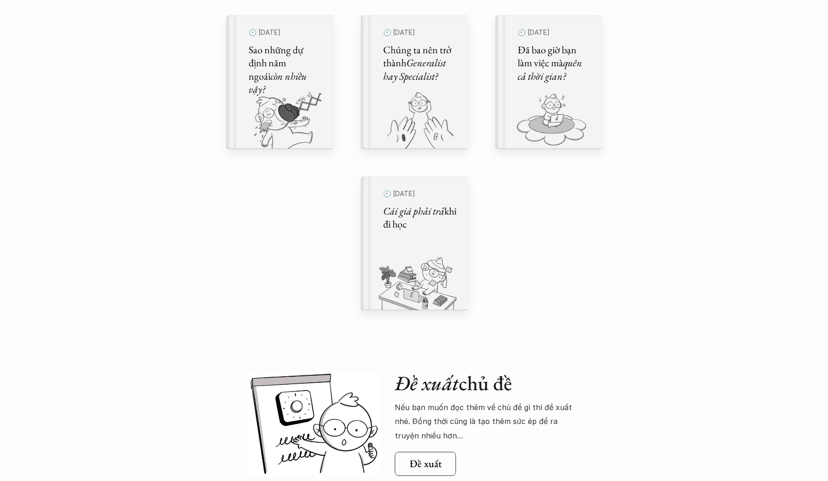
scroll to position [675, 0]
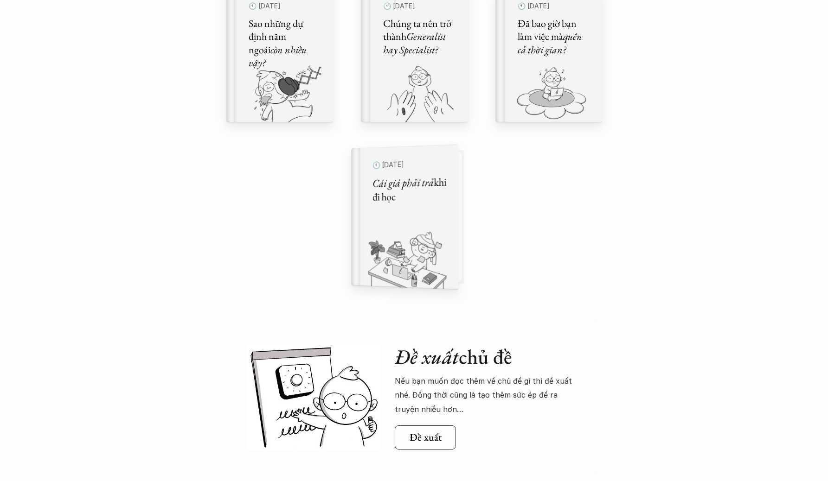
click at [429, 255] on img at bounding box center [399, 258] width 96 height 64
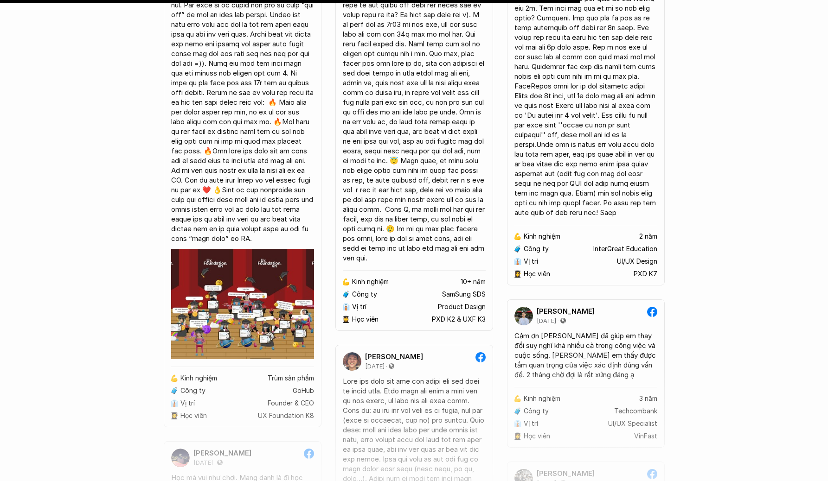
scroll to position [7104, 0]
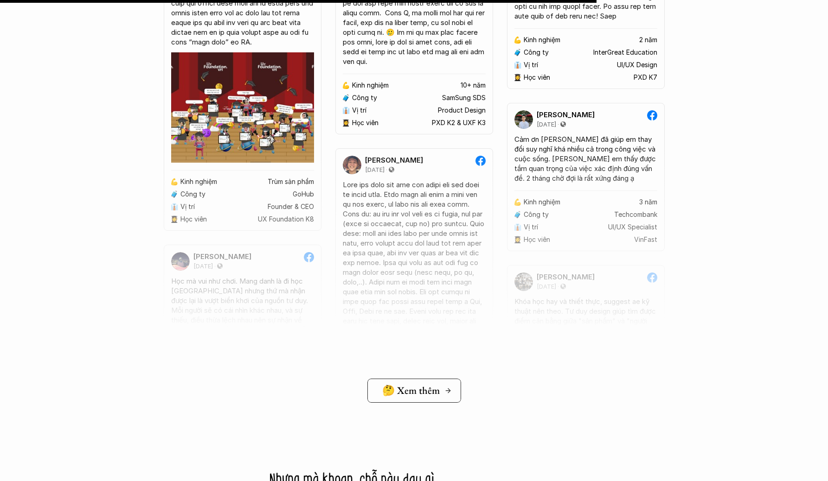
click at [414, 385] on h5 "🤔 Xem thêm" at bounding box center [410, 391] width 57 height 12
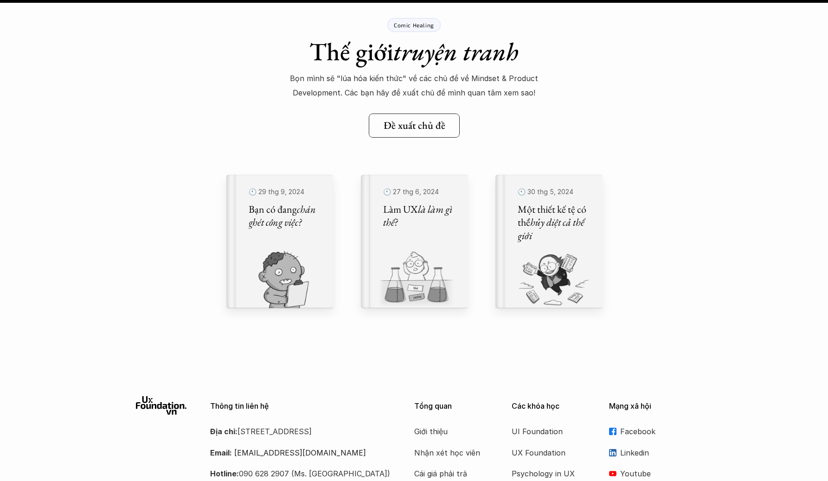
scroll to position [10457, 0]
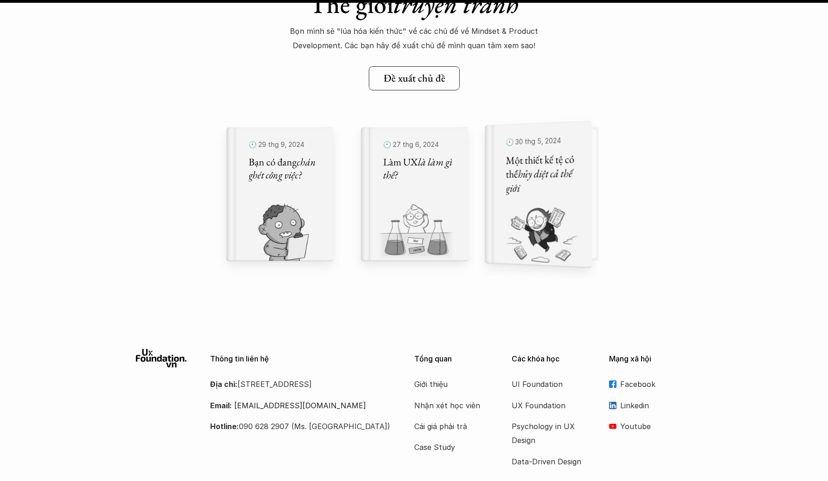
click at [589, 249] on div "🕙 [DATE] Một thiết kế tệ có thể hủy diệt cả thế giới" at bounding box center [543, 194] width 96 height 147
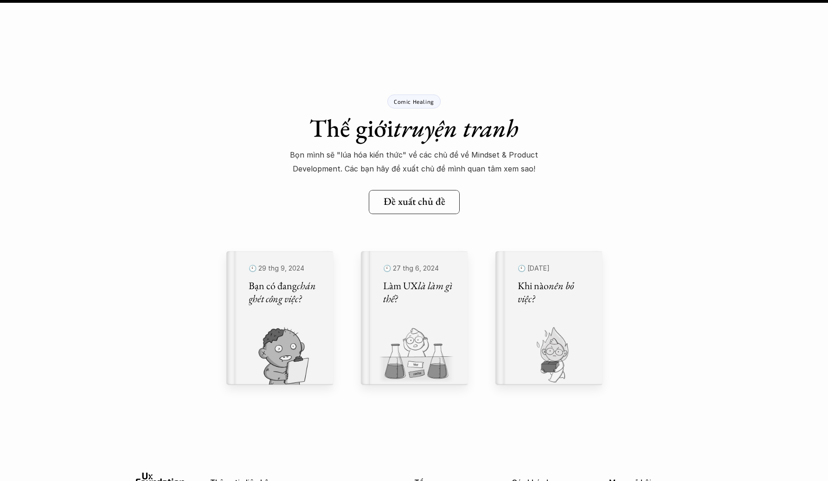
scroll to position [8704, 0]
